Goal: Check status: Check status

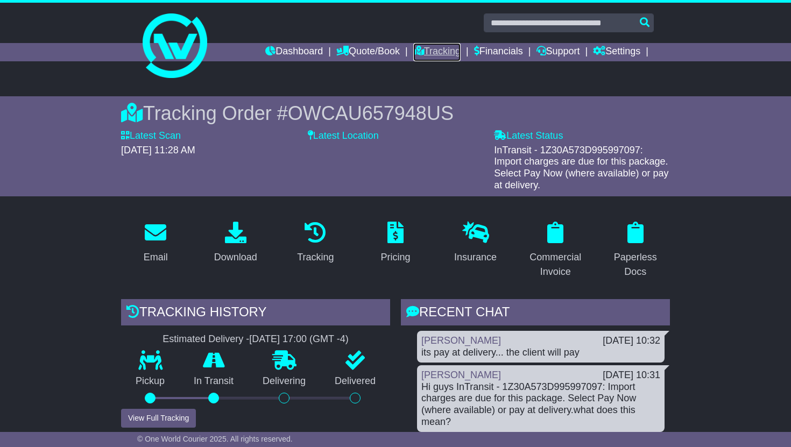
click at [432, 53] on link "Tracking" at bounding box center [436, 52] width 47 height 18
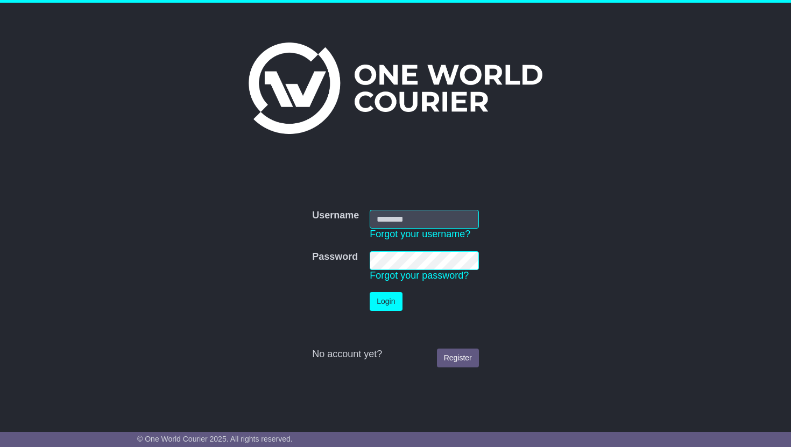
type input "**********"
click at [387, 299] on button "Login" at bounding box center [386, 301] width 32 height 19
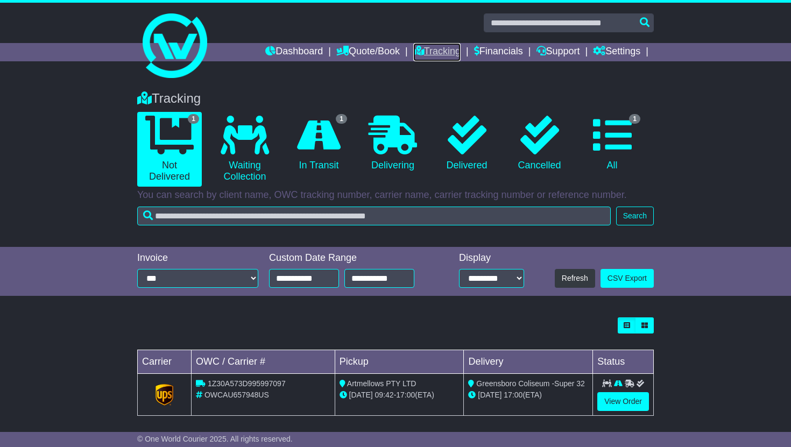
click at [429, 55] on link "Tracking" at bounding box center [436, 52] width 47 height 18
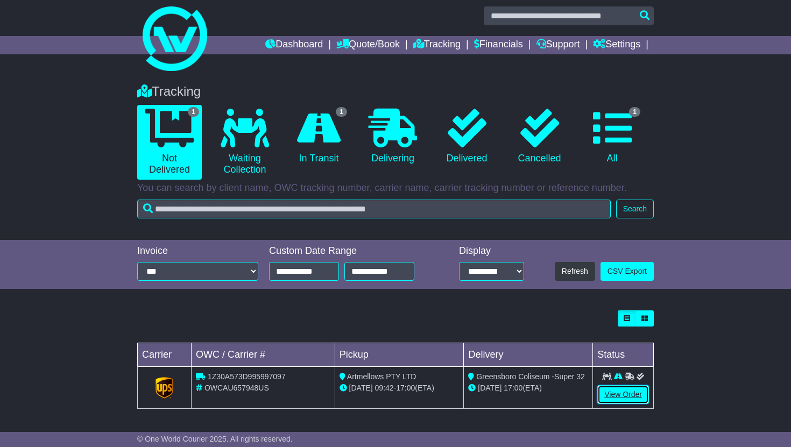
click at [628, 393] on link "View Order" at bounding box center [624, 395] width 52 height 19
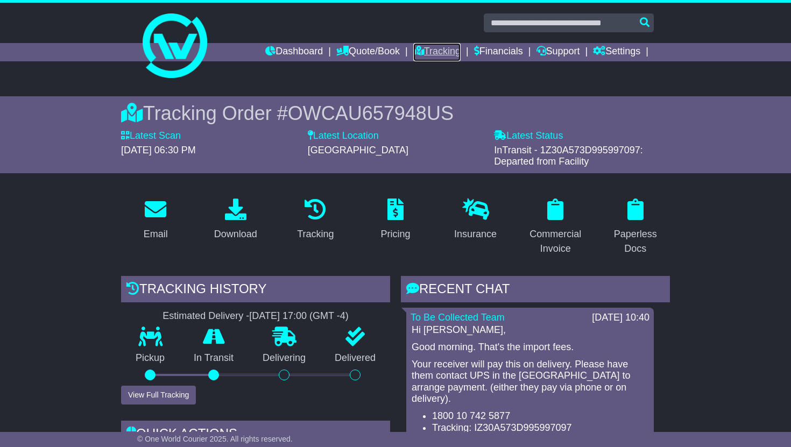
click at [432, 57] on link "Tracking" at bounding box center [436, 52] width 47 height 18
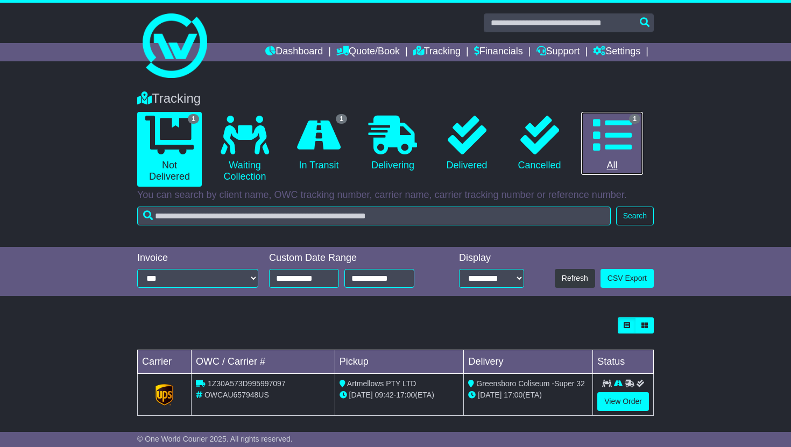
click at [622, 135] on icon at bounding box center [612, 135] width 39 height 39
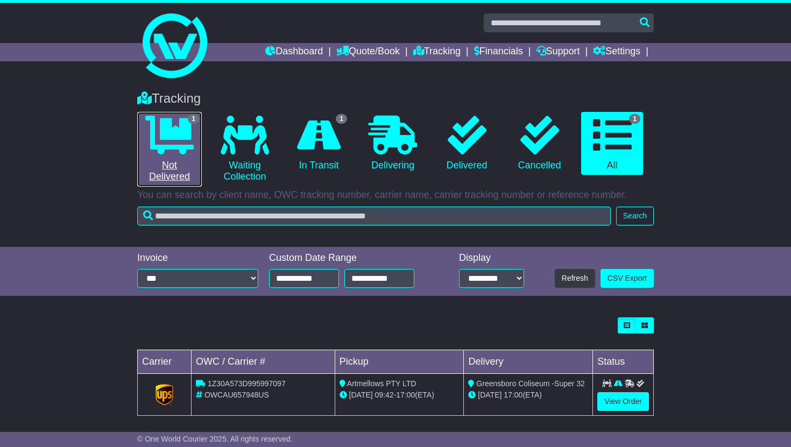
click at [171, 128] on icon at bounding box center [169, 135] width 48 height 39
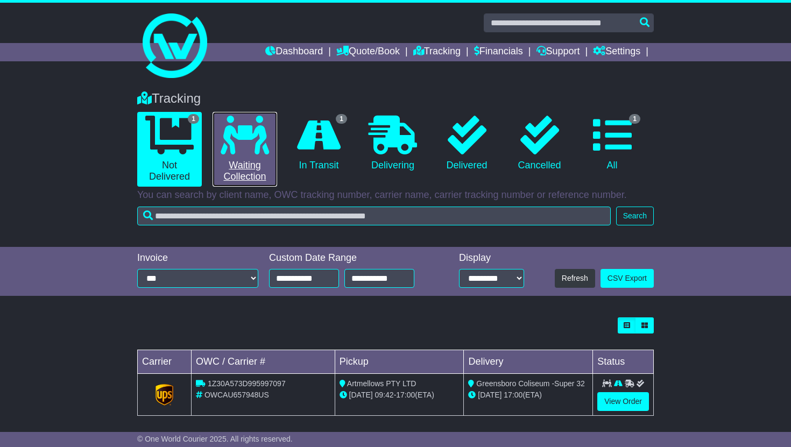
click at [242, 127] on icon at bounding box center [245, 135] width 48 height 39
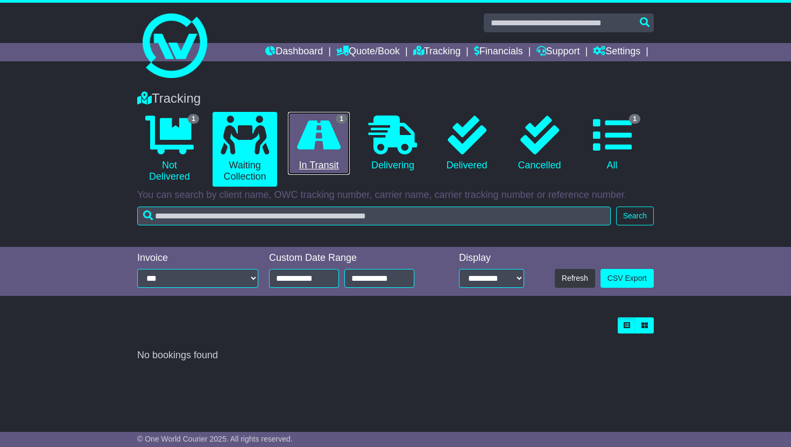
click at [312, 132] on icon at bounding box center [319, 135] width 44 height 39
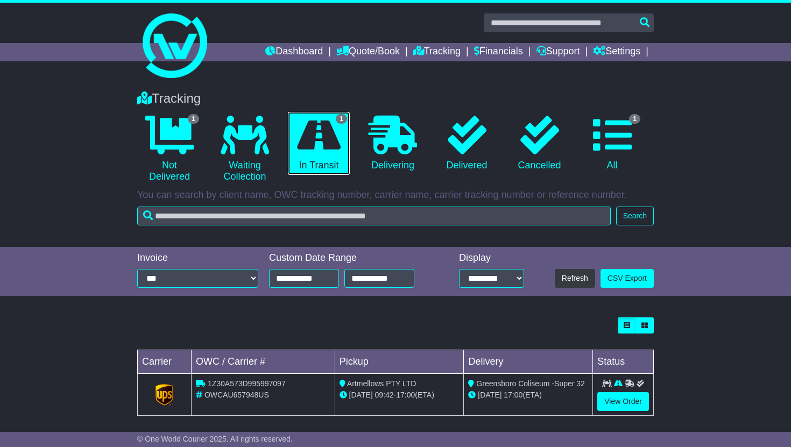
scroll to position [7, 0]
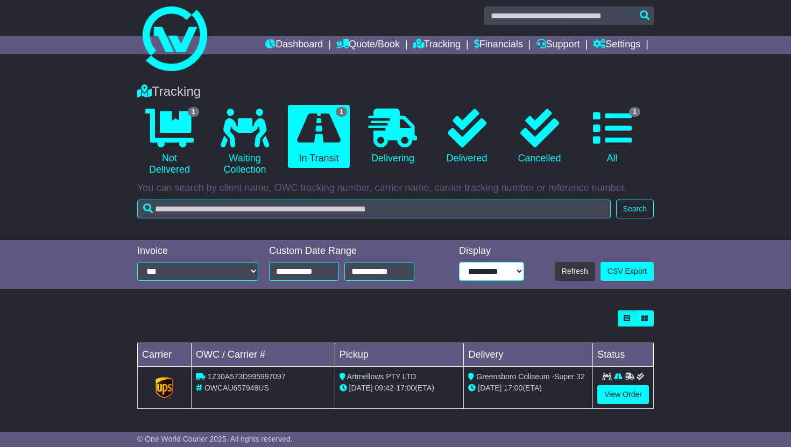
click at [485, 274] on select "**********" at bounding box center [492, 271] width 66 height 19
click at [459, 262] on select "**********" at bounding box center [492, 271] width 66 height 19
click at [577, 274] on button "Refresh" at bounding box center [575, 271] width 40 height 19
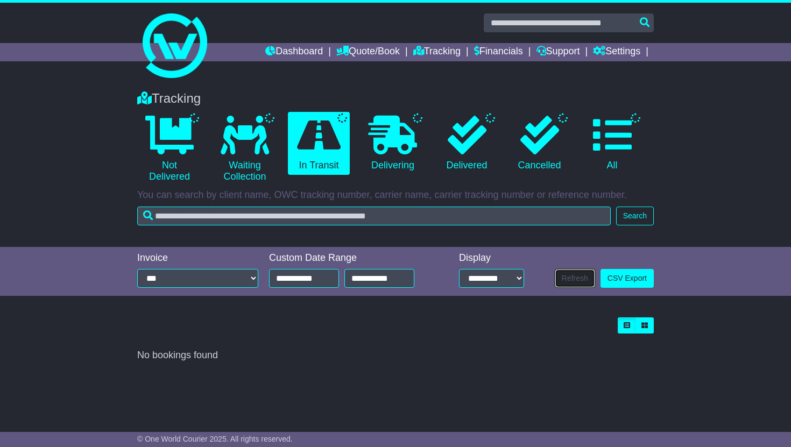
scroll to position [0, 0]
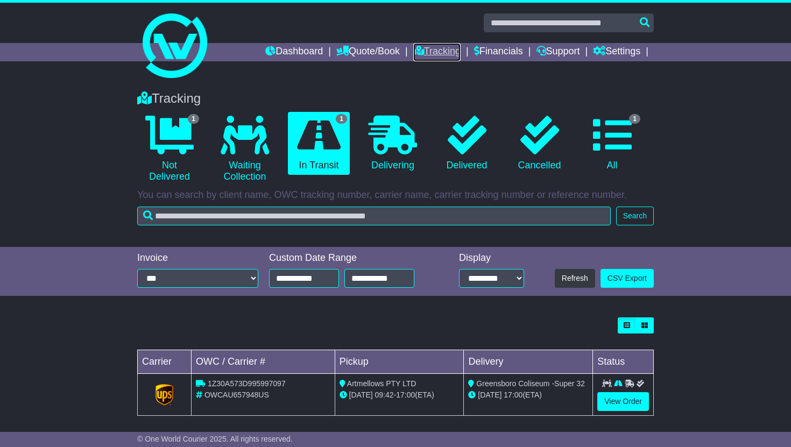
click at [439, 54] on link "Tracking" at bounding box center [436, 52] width 47 height 18
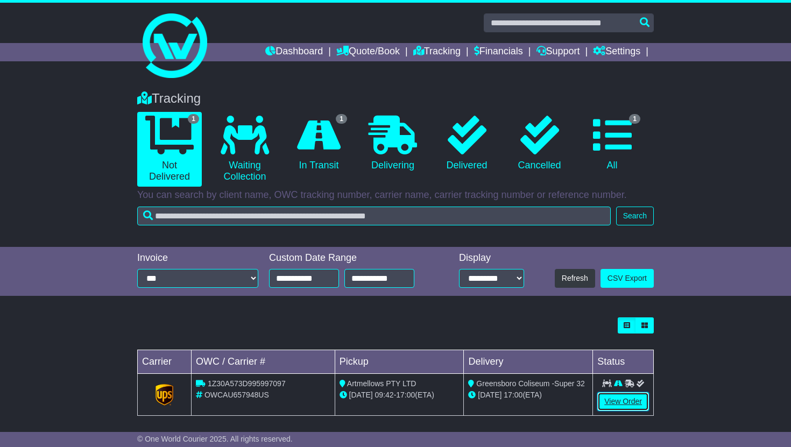
click at [618, 399] on link "View Order" at bounding box center [624, 402] width 52 height 19
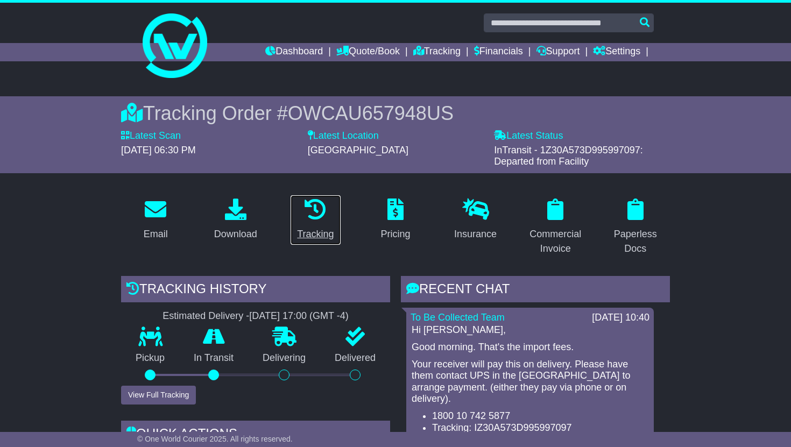
click at [317, 235] on div "Tracking" at bounding box center [315, 234] width 37 height 15
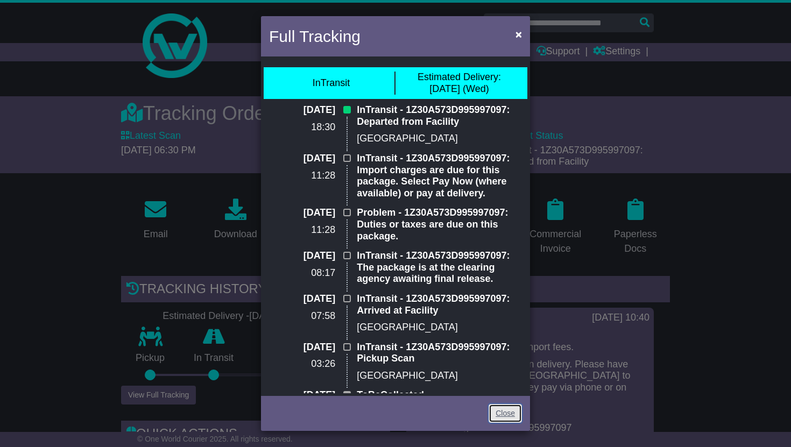
click at [509, 412] on link "Close" at bounding box center [505, 413] width 33 height 19
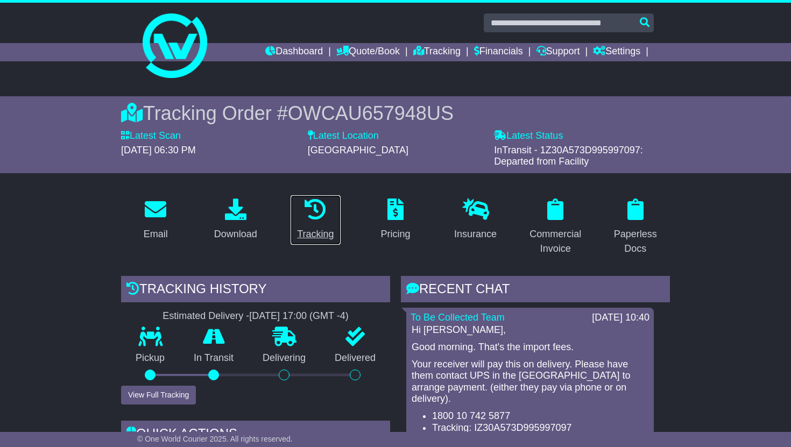
click at [312, 239] on div "Tracking" at bounding box center [315, 234] width 37 height 15
